Goal: Complete application form

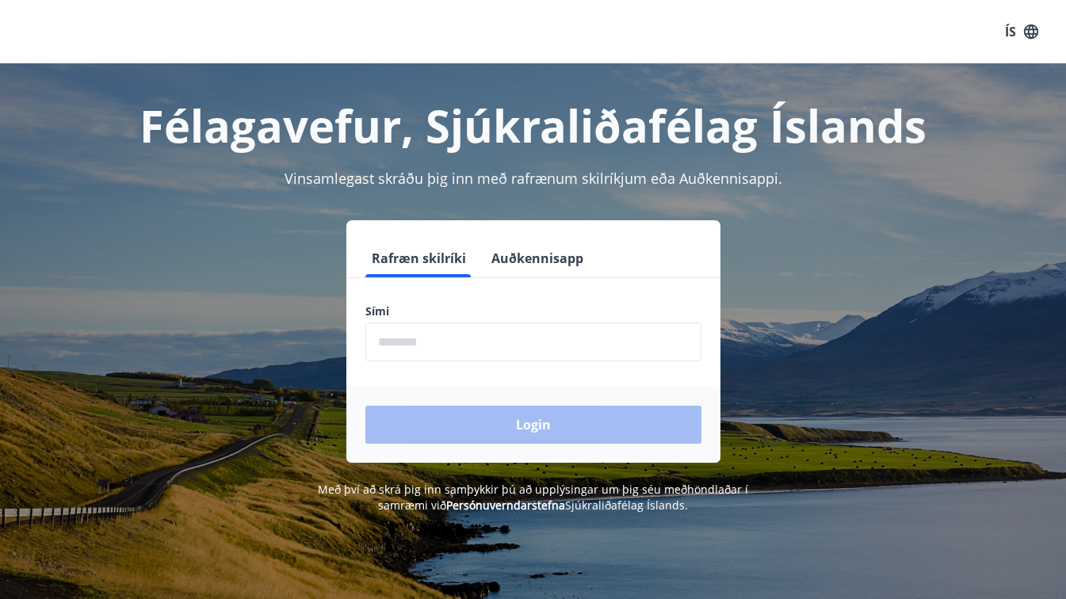
click at [391, 340] on input "phone" at bounding box center [533, 341] width 336 height 39
type input "********"
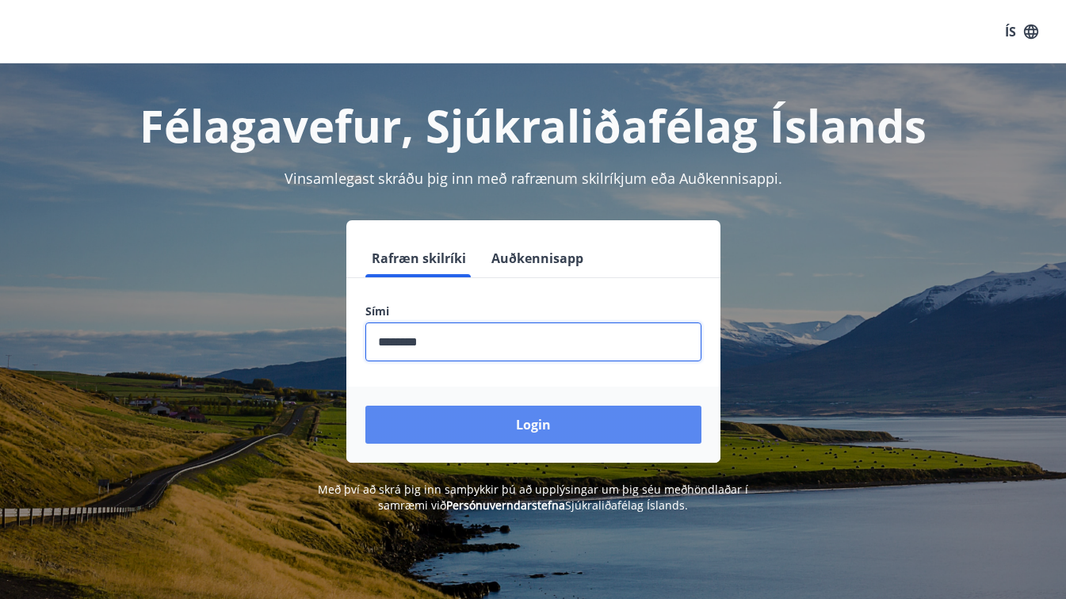
click at [512, 420] on button "Login" at bounding box center [533, 425] width 336 height 38
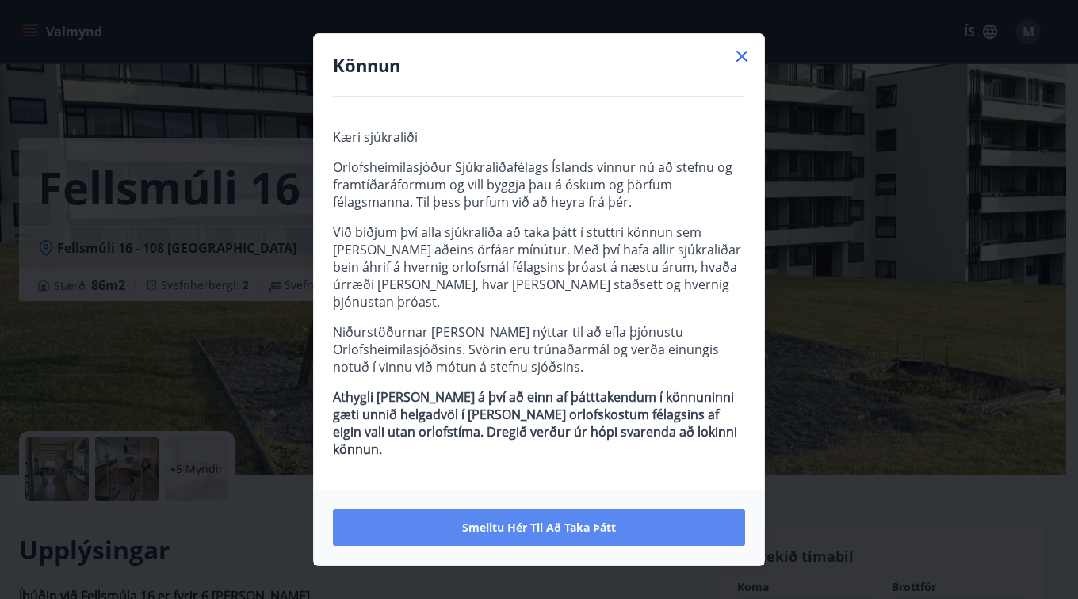
click at [518, 520] on span "Smelltu hér til að taka þátt" at bounding box center [539, 528] width 154 height 16
